Goal: Transaction & Acquisition: Obtain resource

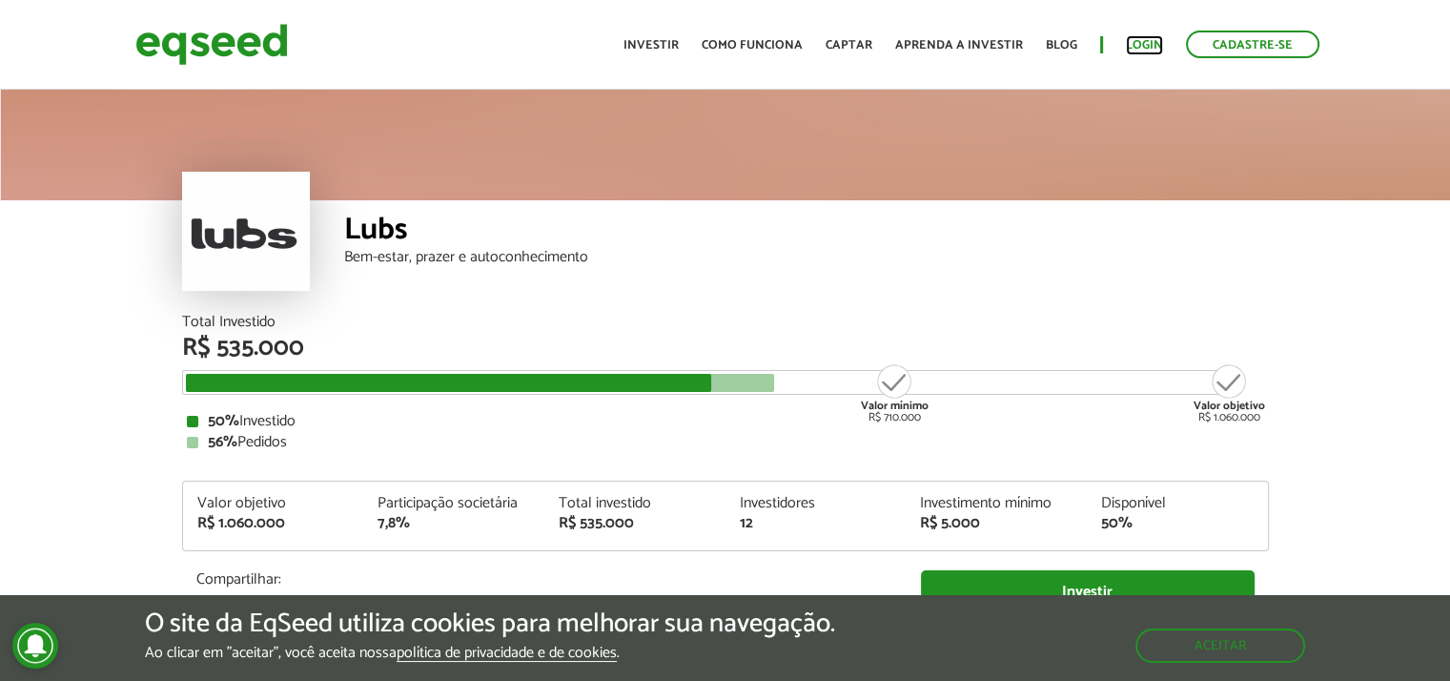
click at [1148, 43] on link "Login" at bounding box center [1144, 45] width 37 height 12
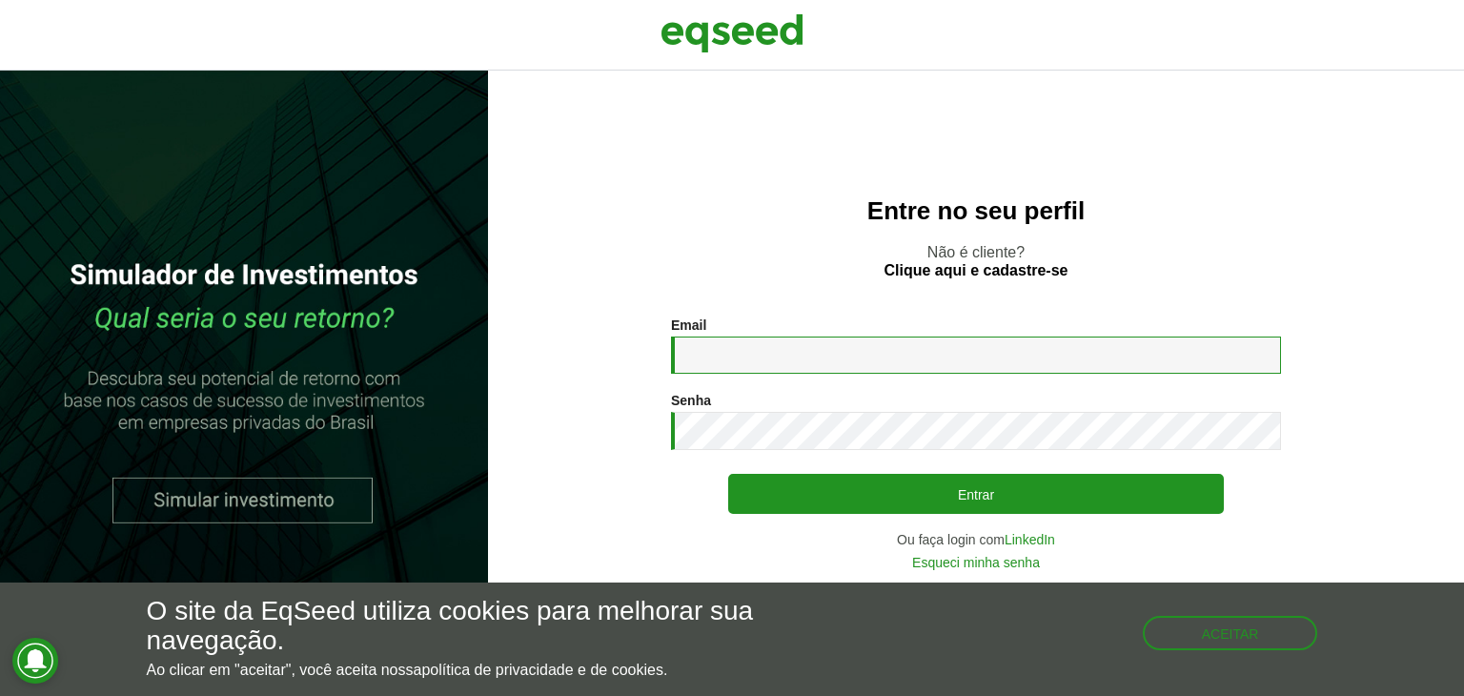
click at [814, 360] on input "Email *" at bounding box center [976, 354] width 610 height 37
type input "**********"
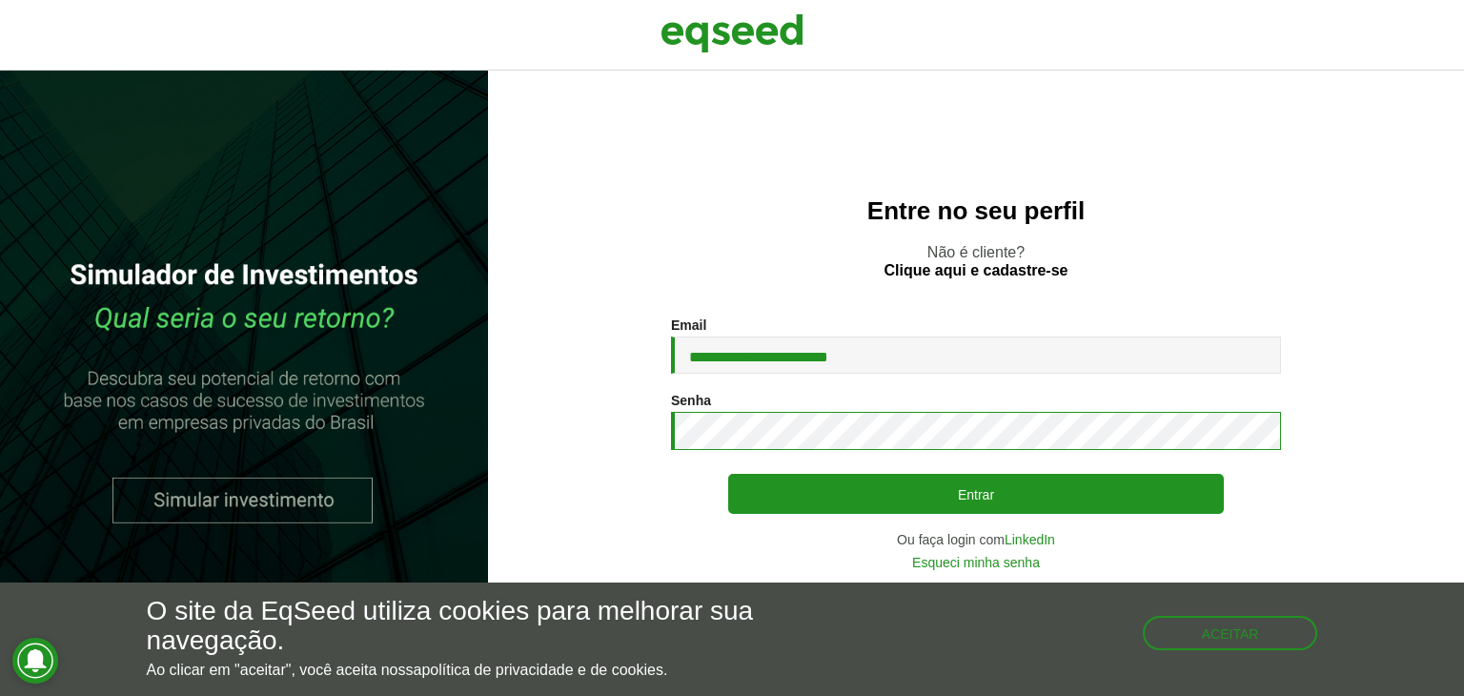
click at [728, 474] on button "Entrar" at bounding box center [976, 494] width 496 height 40
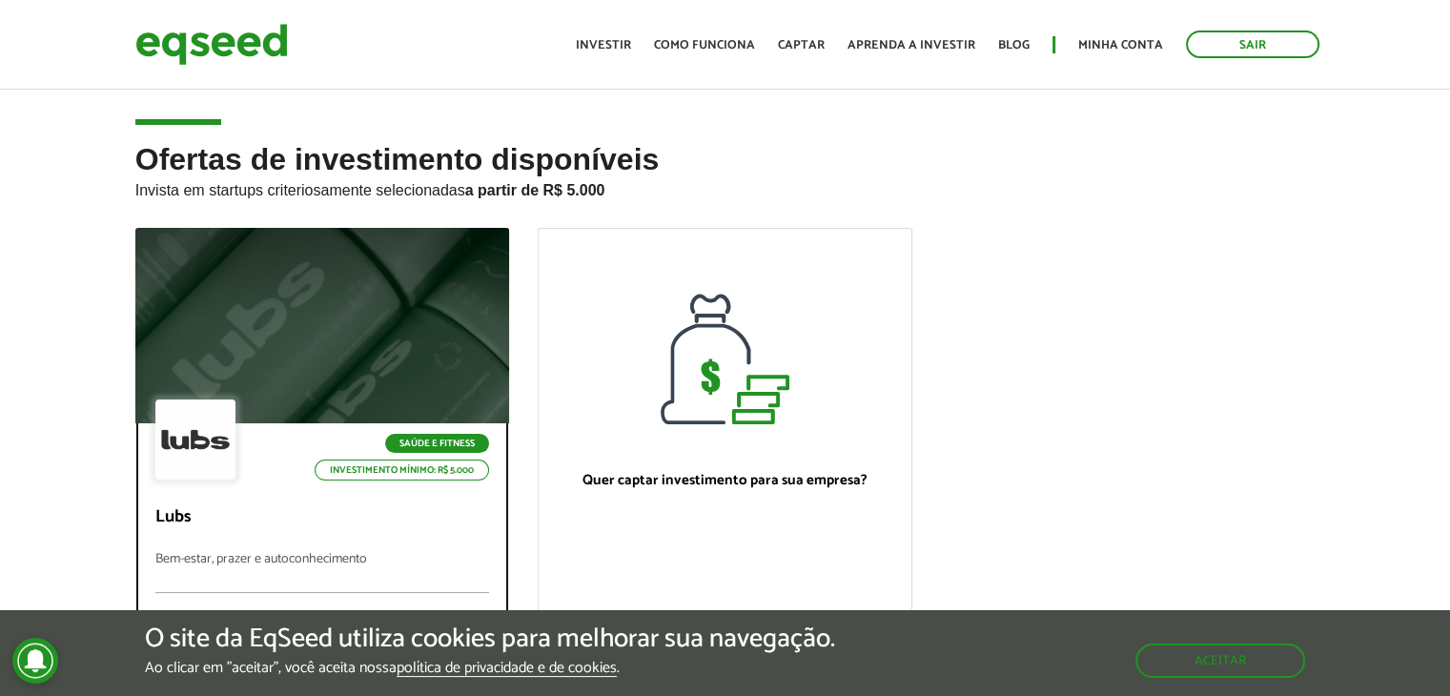
click at [387, 401] on div "Saúde e Fitness Investimento mínimo: R$ 5.000" at bounding box center [322, 441] width 335 height 84
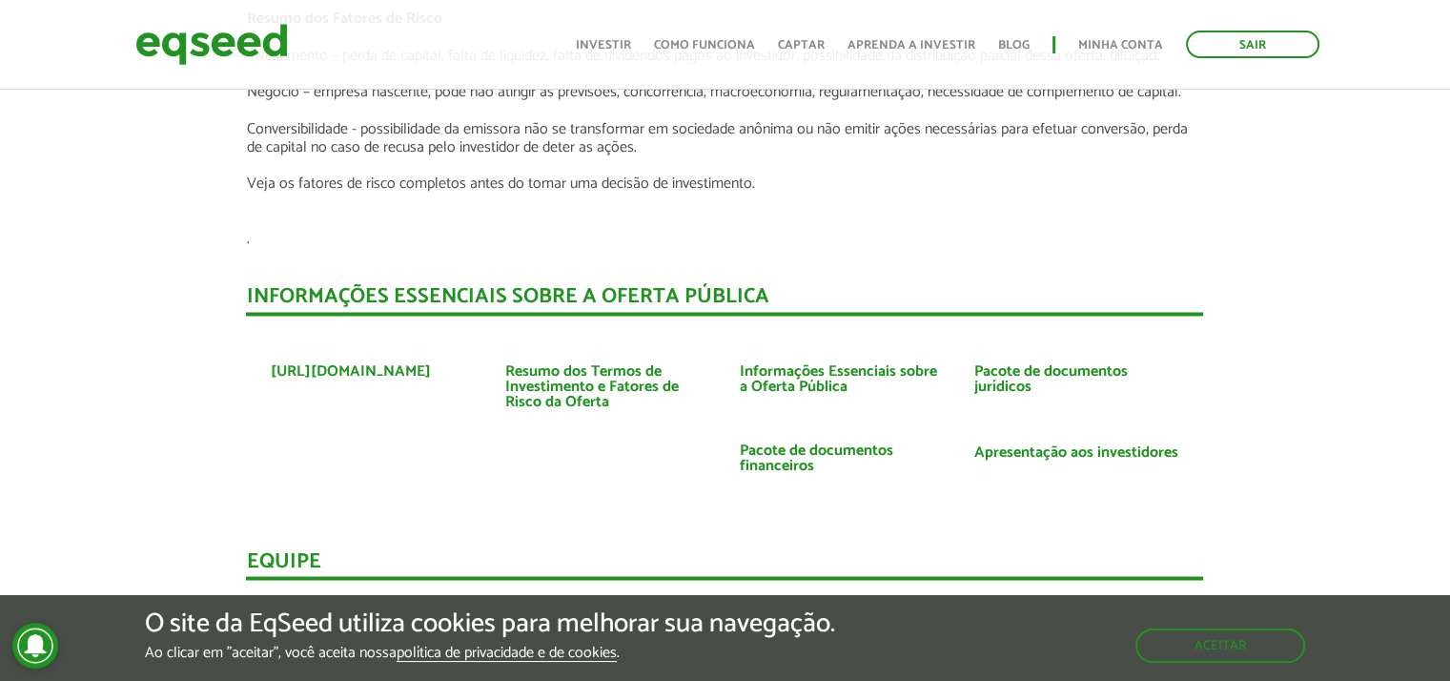
scroll to position [3273, 0]
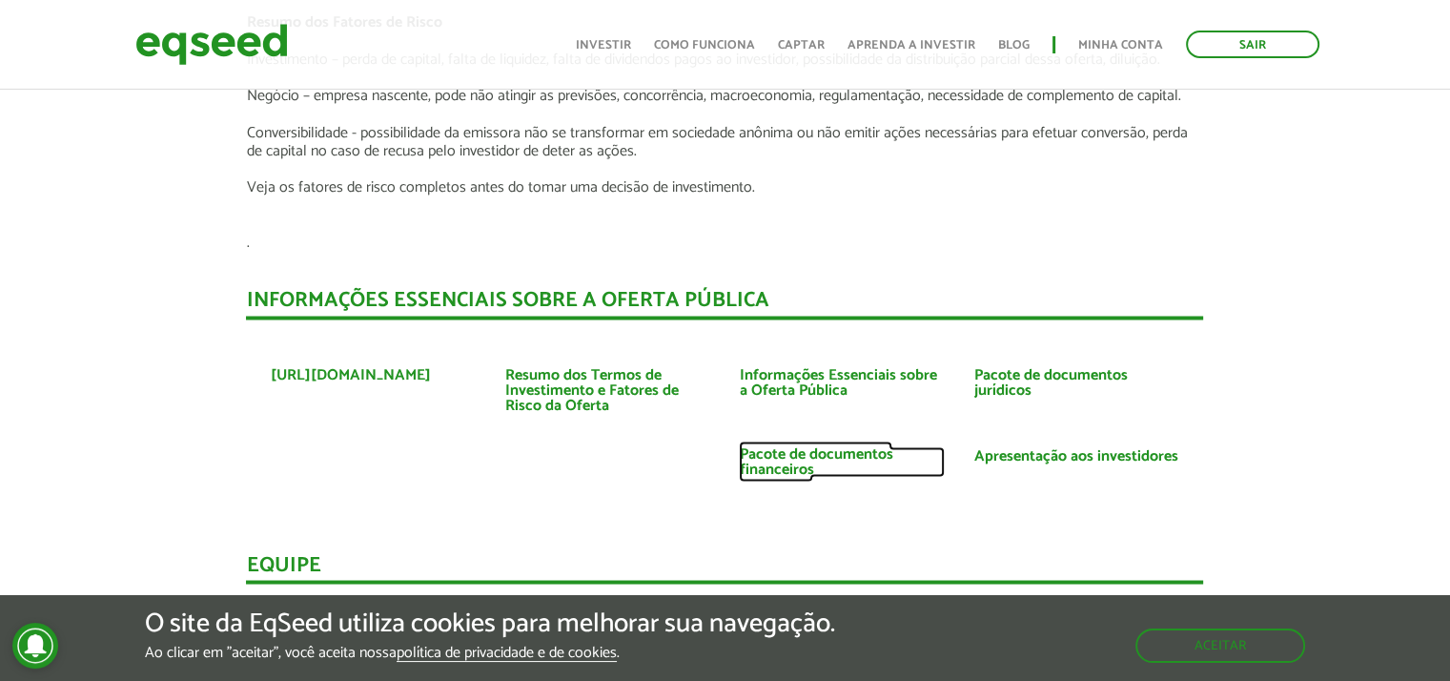
click at [795, 446] on link "Pacote de documentos financeiros" at bounding box center [842, 461] width 206 height 31
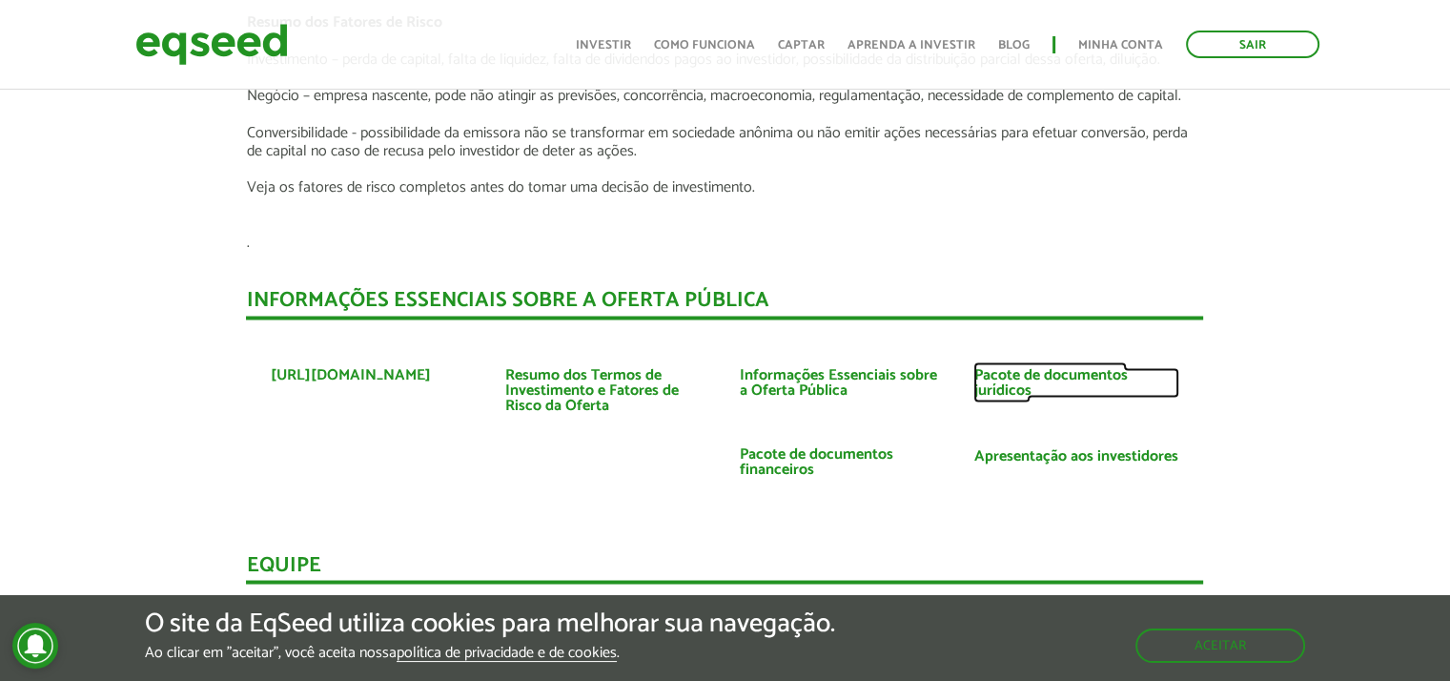
click at [991, 367] on link "Pacote de documentos jurídicos" at bounding box center [1076, 382] width 206 height 31
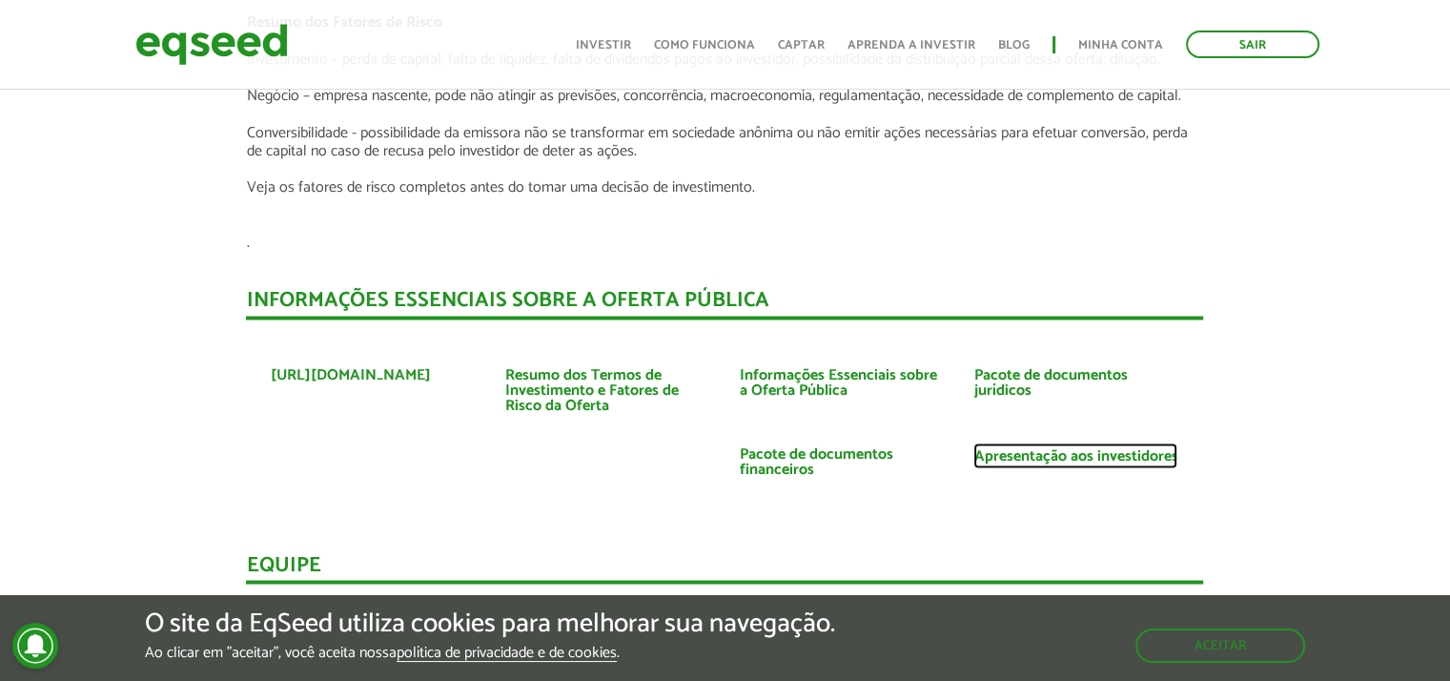
click at [1021, 448] on link "Apresentação aos investidores" at bounding box center [1075, 455] width 204 height 15
